Goal: Obtain resource: Download file/media

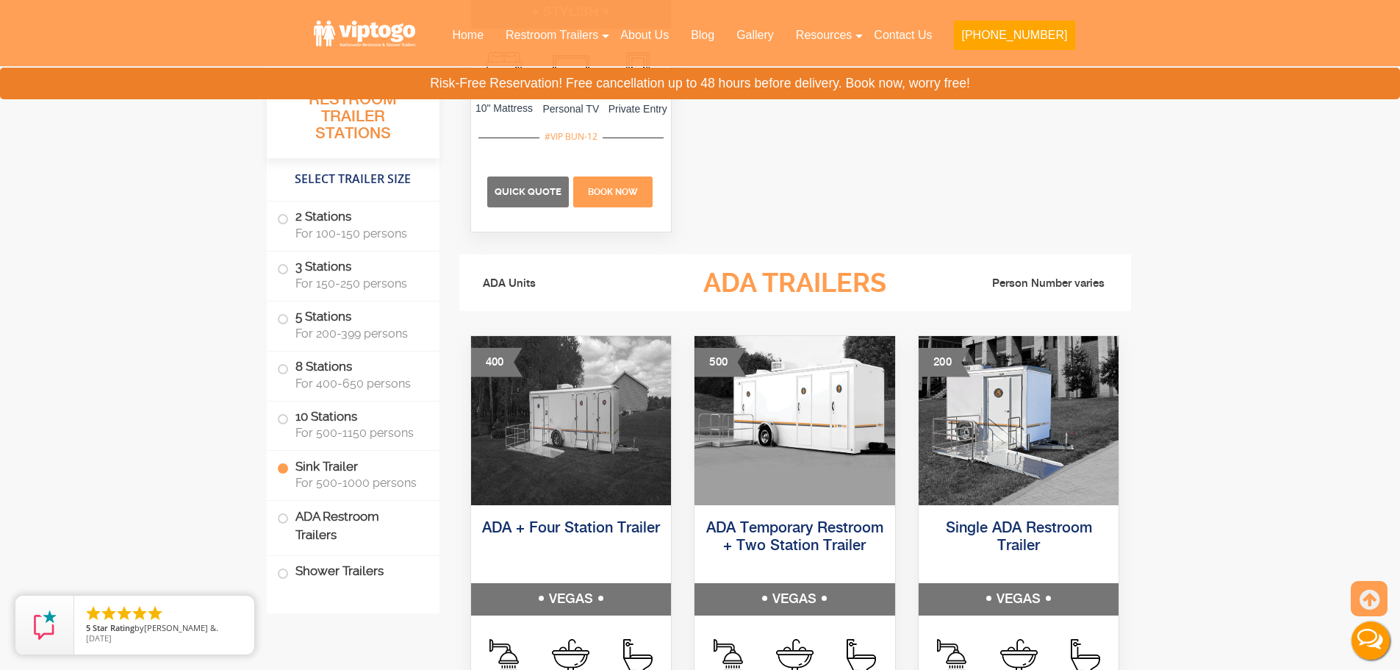
scroll to position [5146, 0]
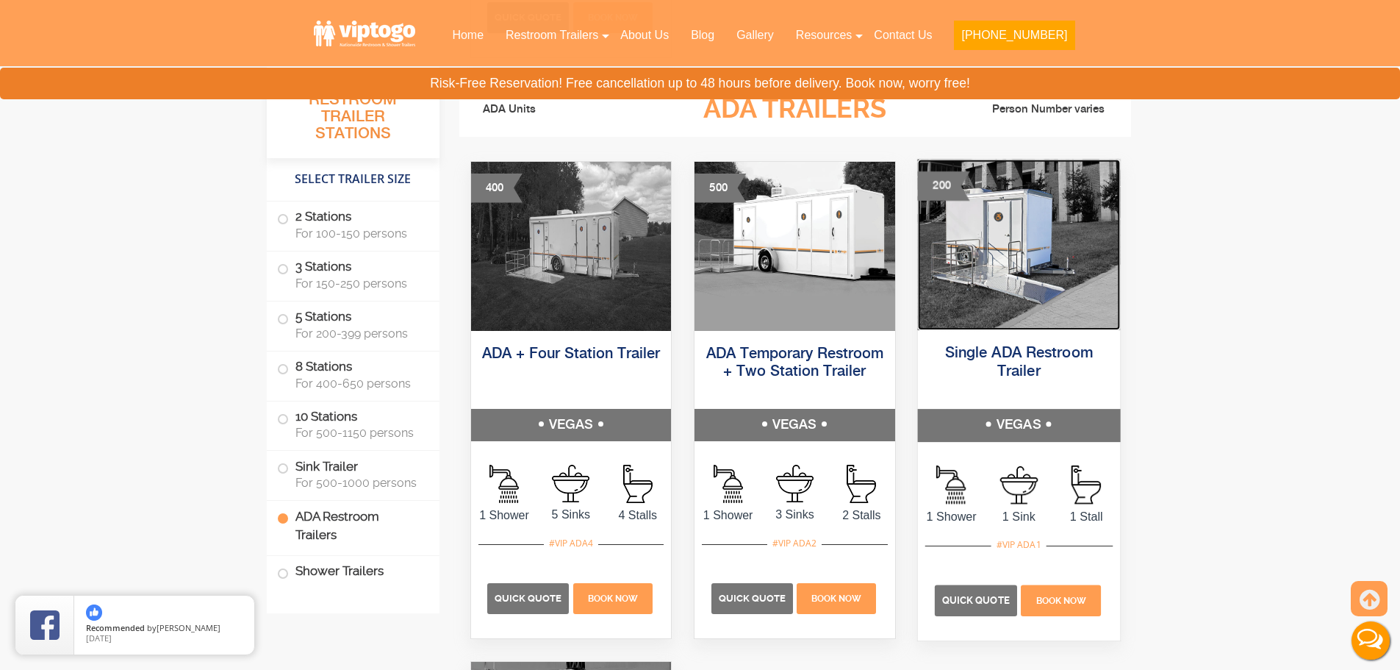
click at [1048, 263] on img at bounding box center [1018, 244] width 202 height 171
click at [995, 304] on img at bounding box center [1018, 244] width 202 height 171
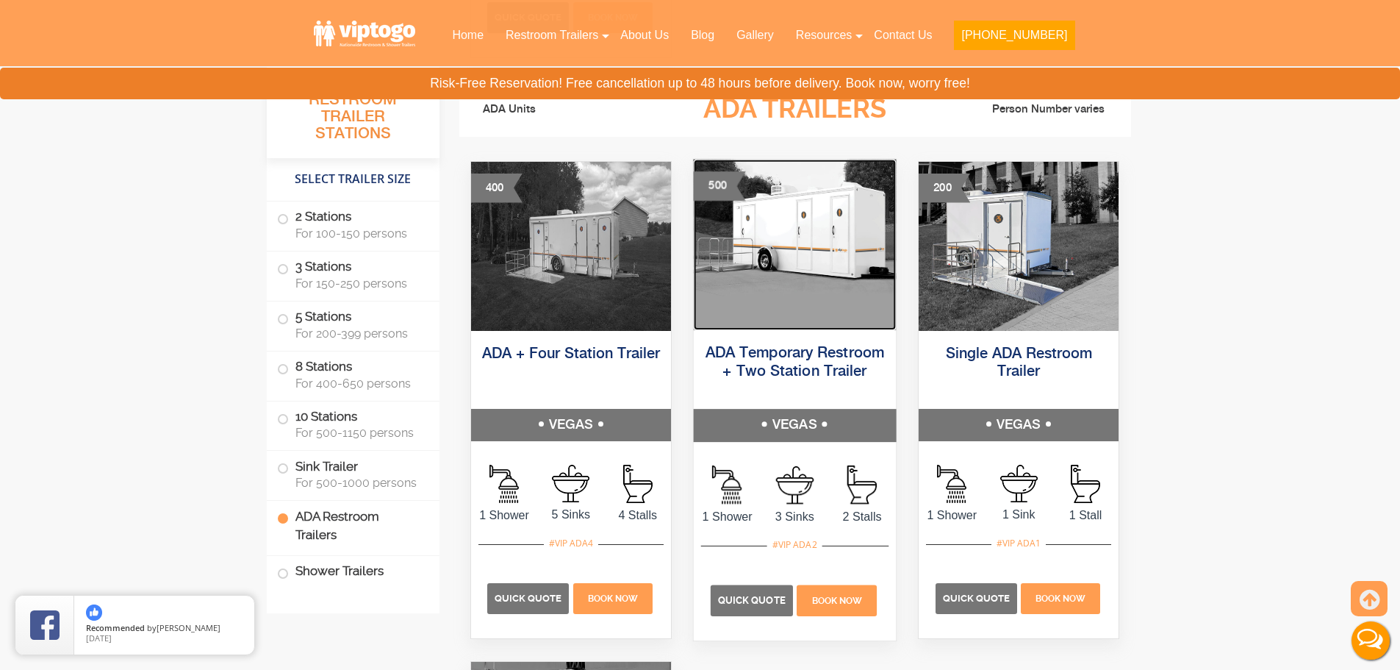
click at [841, 276] on img at bounding box center [795, 244] width 202 height 171
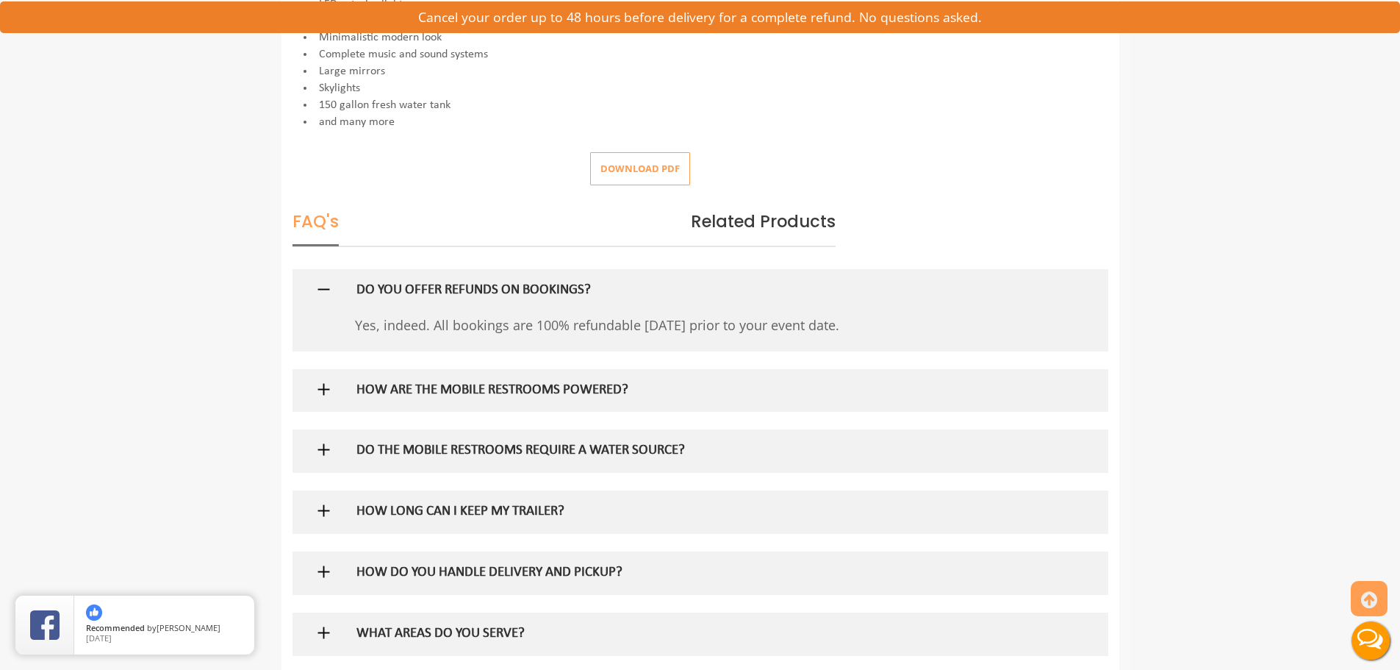
scroll to position [588, 0]
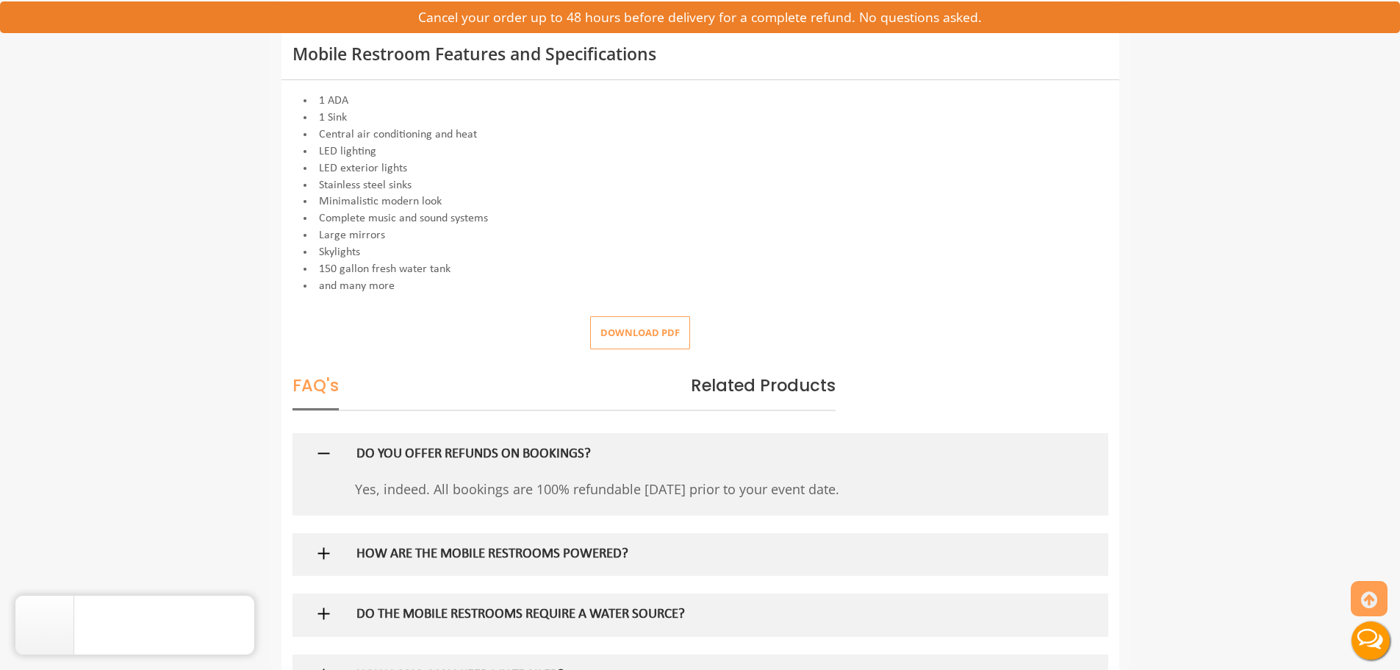
click at [644, 345] on button "Download pdf" at bounding box center [640, 332] width 100 height 33
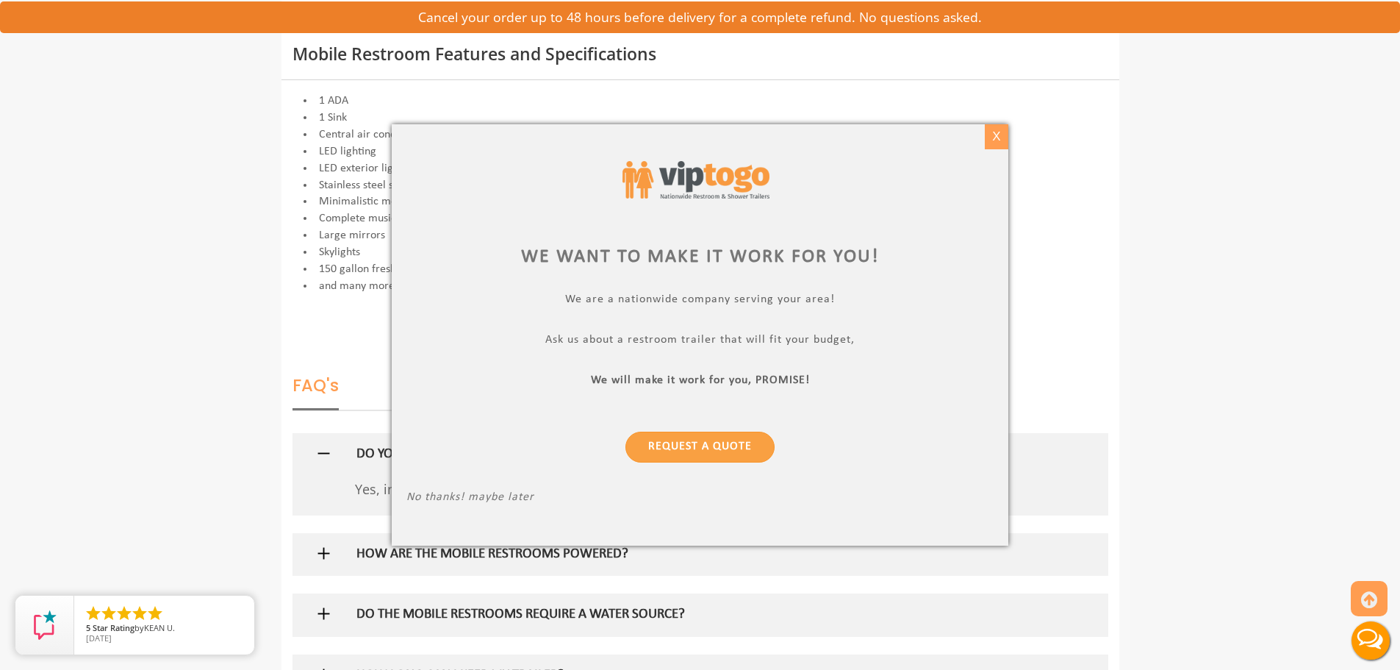
click at [998, 135] on div "X" at bounding box center [996, 136] width 23 height 25
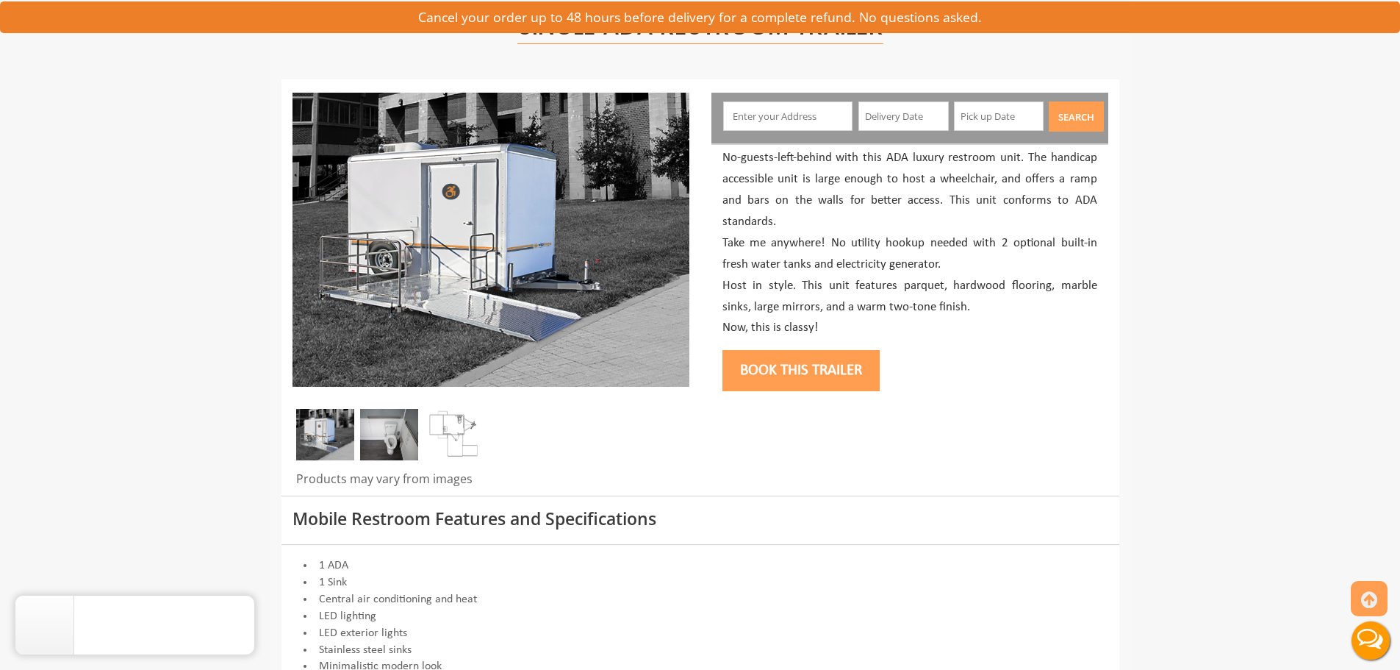
scroll to position [0, 0]
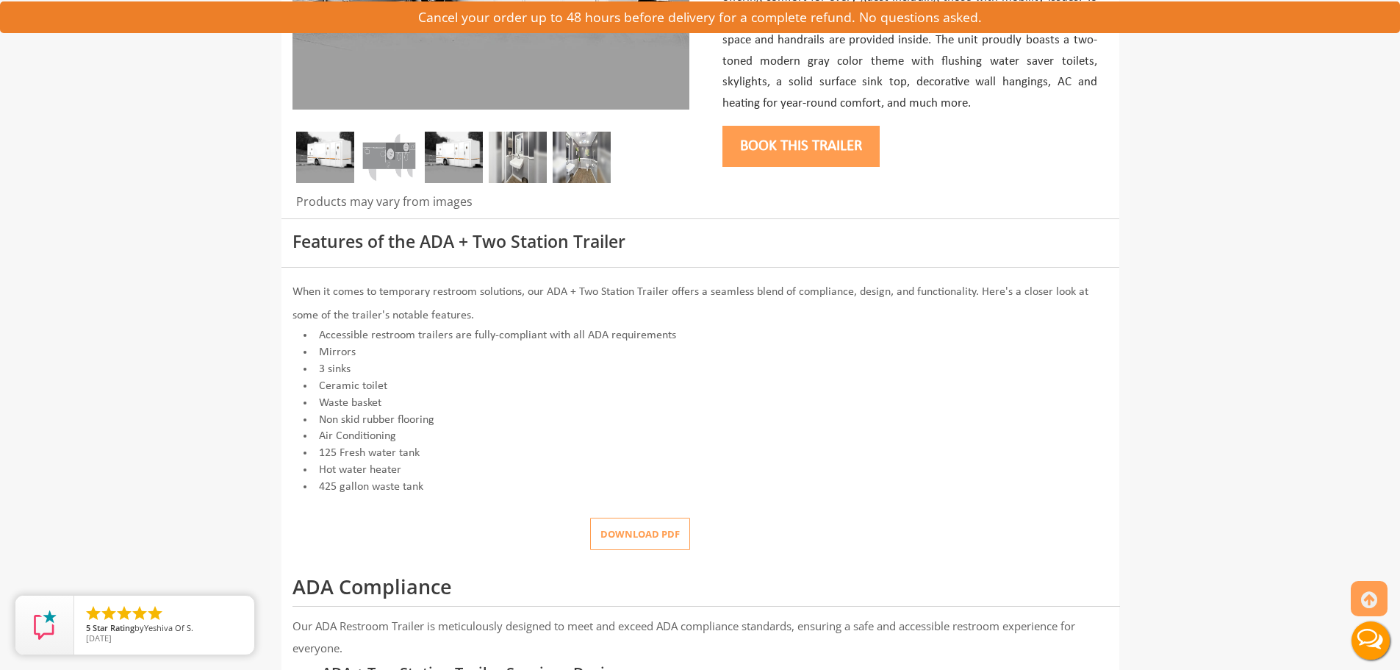
scroll to position [441, 0]
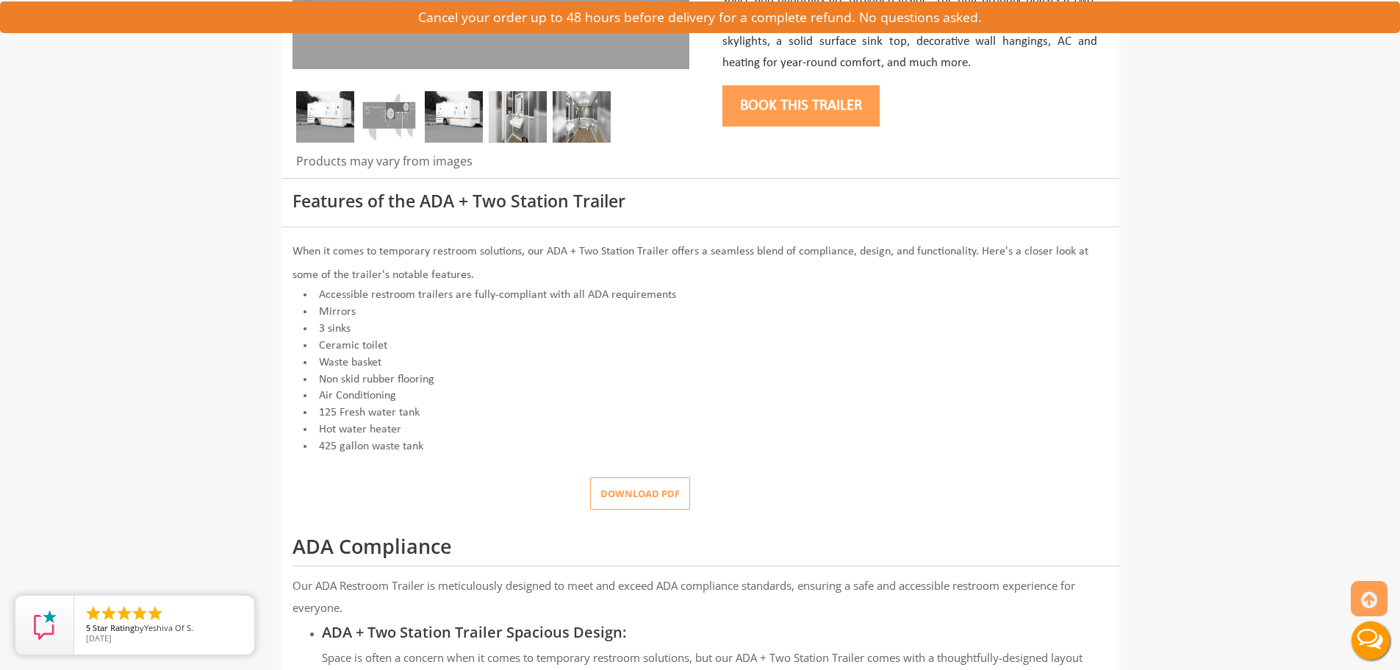
click at [636, 487] on button "Download pdf" at bounding box center [640, 493] width 100 height 33
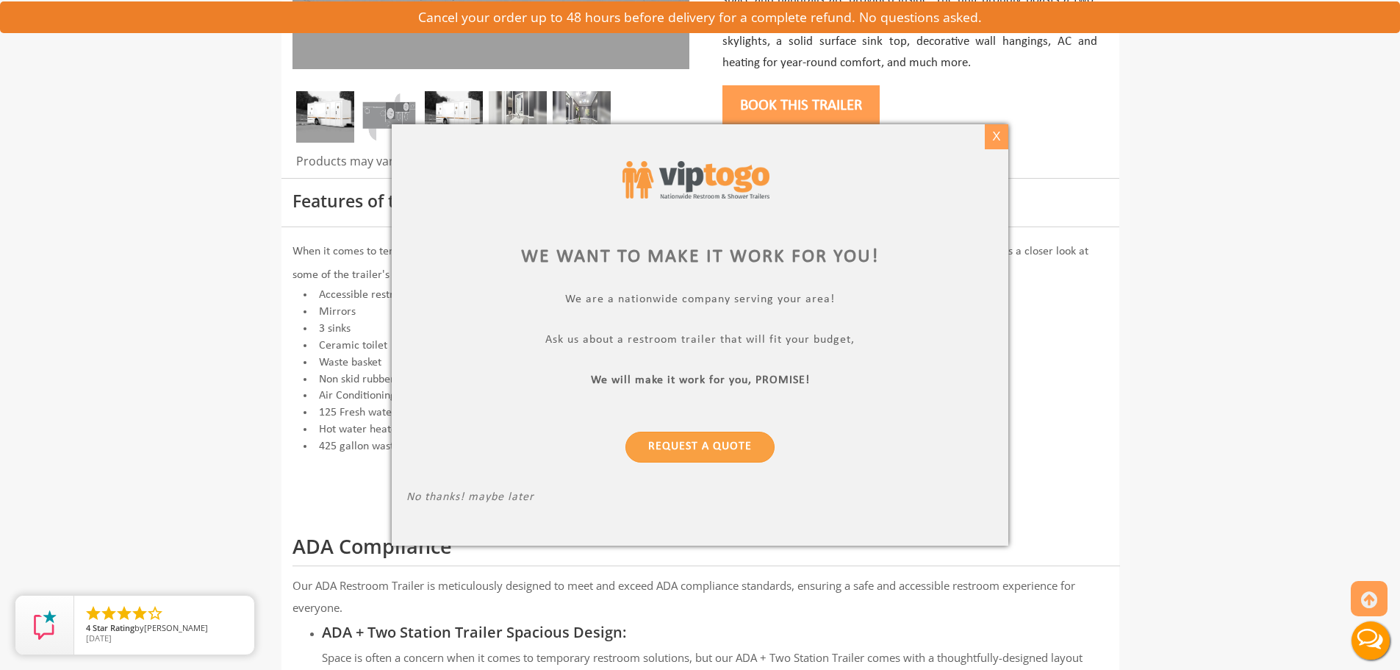
click at [999, 130] on div "X" at bounding box center [996, 136] width 23 height 25
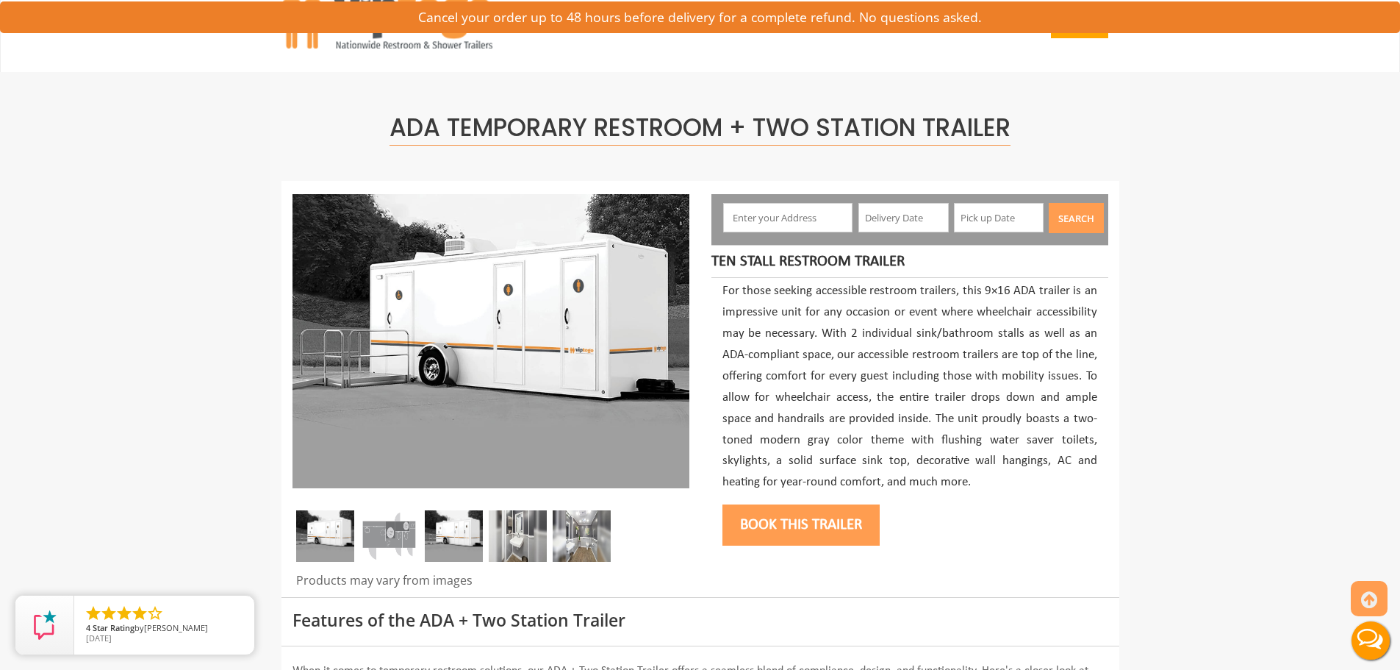
scroll to position [0, 0]
